Goal: Browse casually

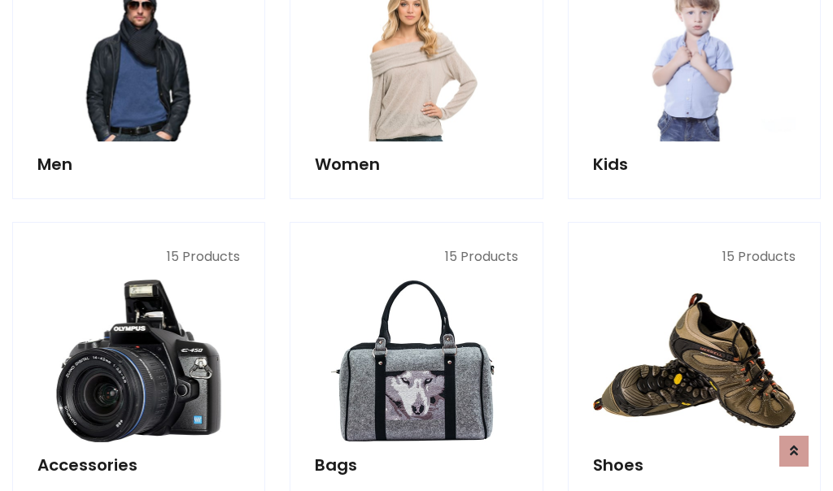
scroll to position [544, 0]
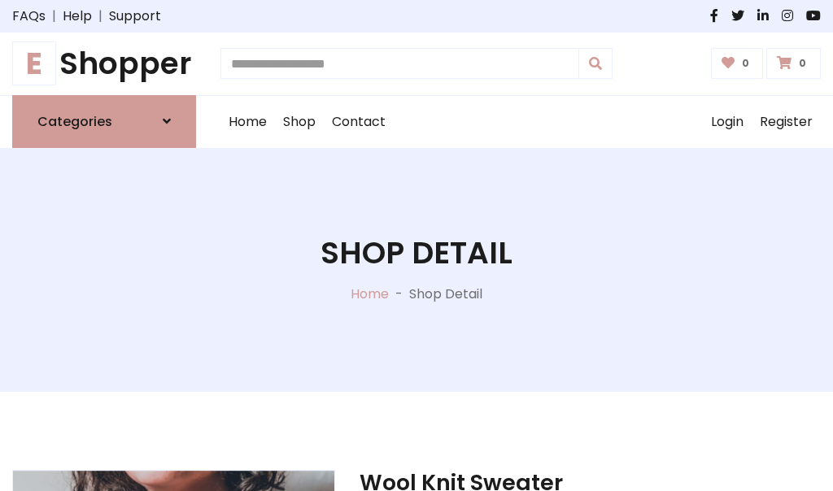
click at [104, 63] on h1 "E Shopper" at bounding box center [104, 64] width 184 height 37
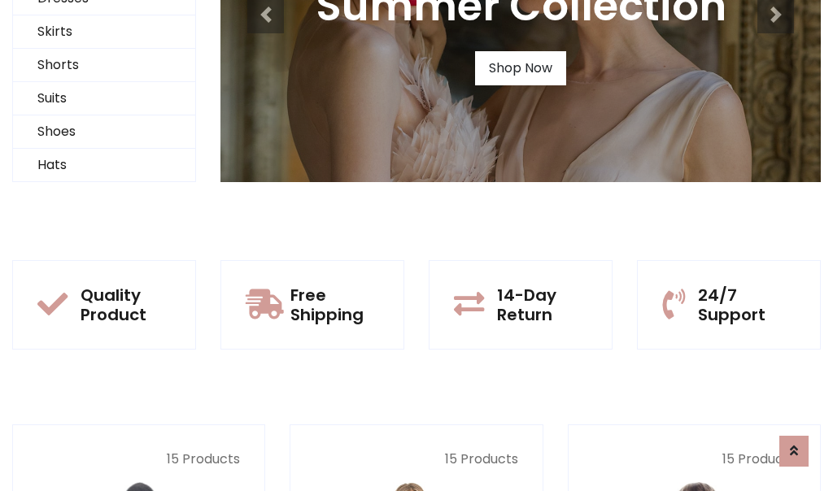
scroll to position [157, 0]
